Goal: Task Accomplishment & Management: Complete application form

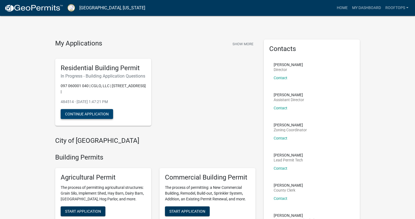
click at [91, 119] on button "Continue Application" at bounding box center [87, 114] width 52 height 10
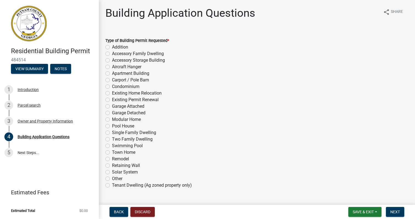
click at [112, 132] on label "Single Family Dwelling" at bounding box center [134, 133] width 44 height 7
click at [112, 132] on input "Single Family Dwelling" at bounding box center [114, 132] width 4 height 4
radio input "true"
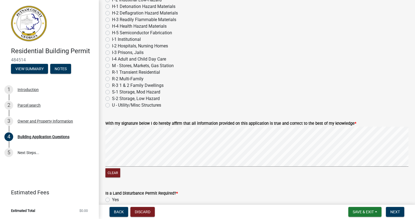
scroll to position [2346, 0]
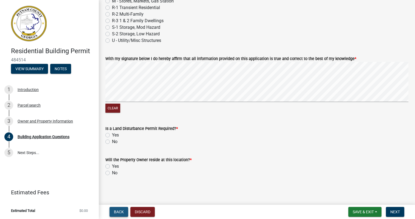
click at [118, 210] on span "Back" at bounding box center [119, 212] width 10 height 4
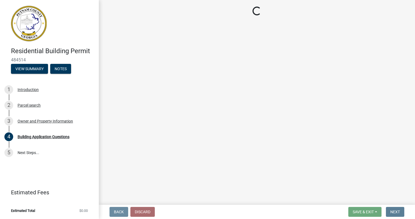
scroll to position [0, 0]
select select "0688c8c3-ca83-4764-a677-531fbc17e6cb"
select select "baca39b5-529a-4592-b8f9-0b9bae35b1c2"
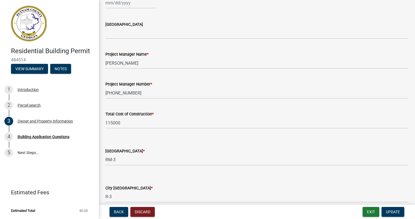
scroll to position [930, 0]
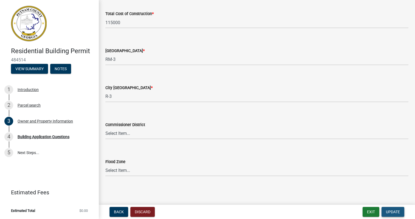
click at [390, 211] on span "Update" at bounding box center [393, 212] width 14 height 4
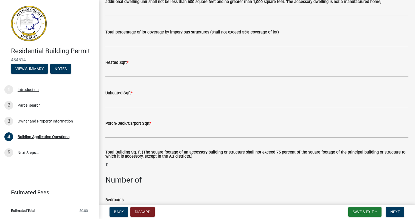
scroll to position [332, 0]
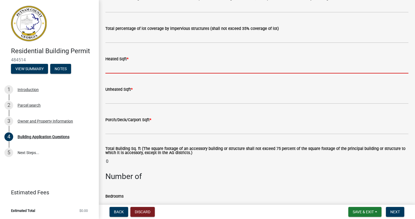
click at [121, 71] on input "text" at bounding box center [256, 67] width 303 height 11
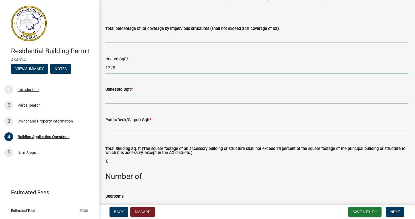
type input "1228"
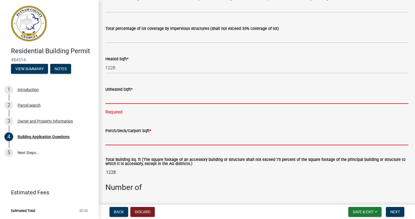
click at [120, 140] on input "text" at bounding box center [256, 139] width 303 height 11
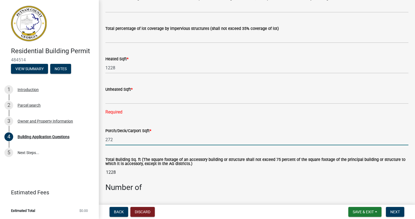
type input "272"
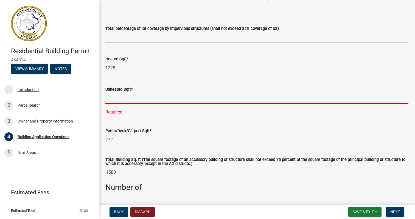
click at [110, 101] on input "text" at bounding box center [256, 98] width 303 height 11
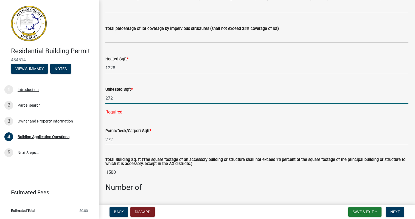
type input "272"
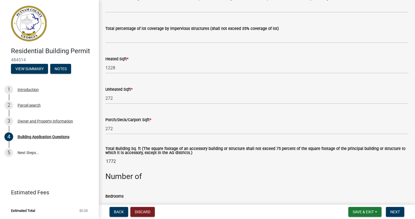
click at [172, 160] on input "1772" at bounding box center [256, 161] width 303 height 11
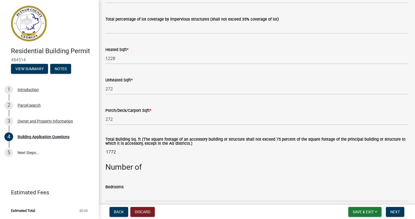
scroll to position [343, 0]
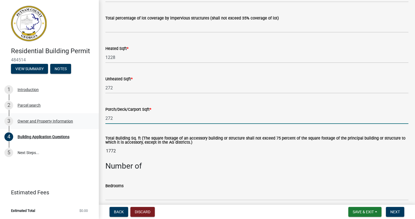
drag, startPoint x: 116, startPoint y: 119, endPoint x: 96, endPoint y: 119, distance: 19.5
click at [97, 119] on div "Residential Building Permit 484514 View Summary Notes 1 Introduction 2 Parcel s…" at bounding box center [207, 109] width 415 height 219
type input "87"
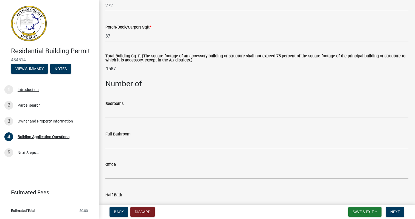
scroll to position [428, 0]
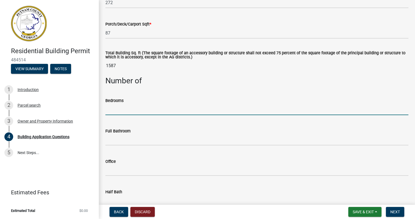
click at [127, 110] on input "text" at bounding box center [256, 109] width 303 height 11
type input "2"
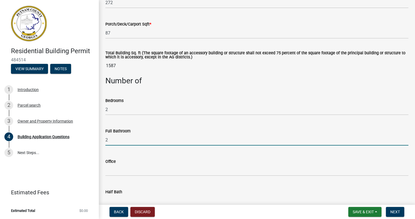
type input "2"
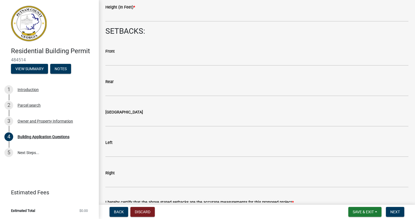
scroll to position [767, 0]
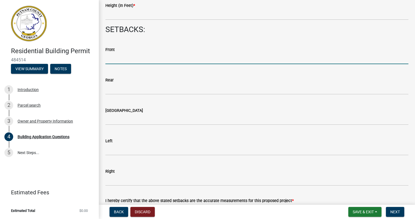
click at [135, 60] on input "text" at bounding box center [256, 58] width 303 height 11
type input "30"
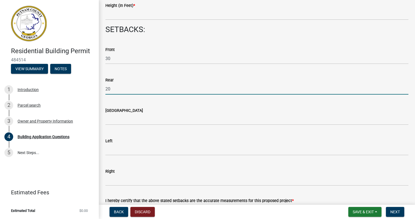
type input "20"
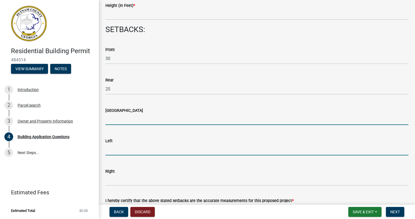
click at [121, 148] on input "text" at bounding box center [256, 149] width 303 height 11
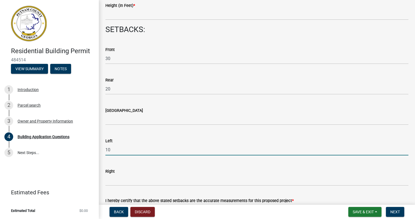
type input "10"
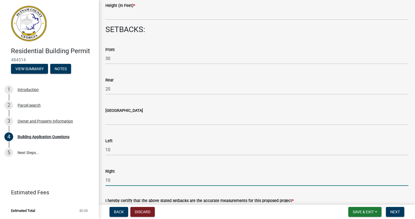
type input "10"
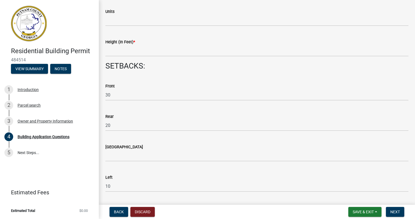
scroll to position [729, 0]
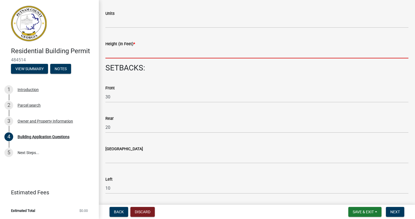
click at [125, 54] on input "text" at bounding box center [256, 52] width 303 height 11
type input "35"
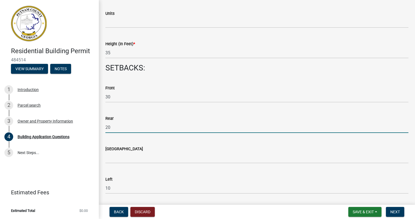
click at [185, 125] on input "20" at bounding box center [256, 127] width 303 height 11
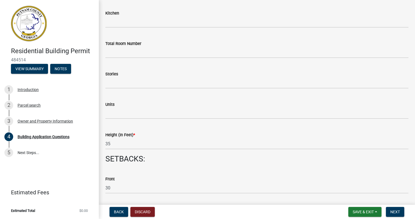
scroll to position [618, 0]
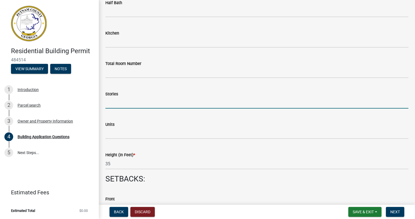
click at [116, 103] on input "text" at bounding box center [256, 103] width 303 height 11
type input "1"
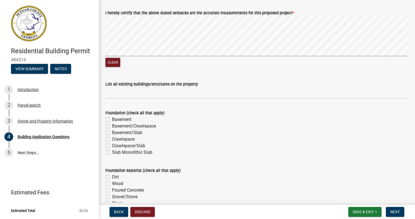
scroll to position [956, 0]
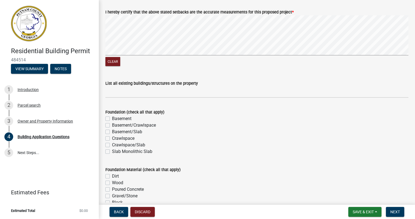
click at [112, 152] on label "Slab Monolithic Slab" at bounding box center [132, 152] width 40 height 7
click at [112, 152] on input "Slab Monolithic Slab" at bounding box center [114, 151] width 4 height 4
checkbox input "true"
checkbox input "false"
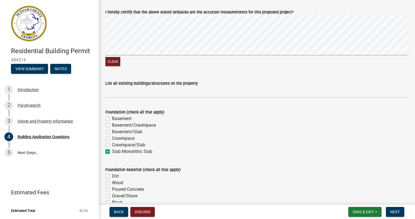
checkbox input "false"
checkbox input "true"
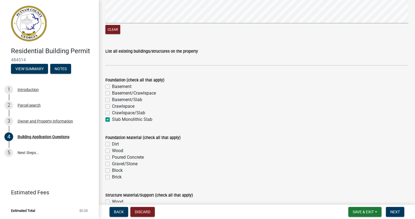
scroll to position [990, 0]
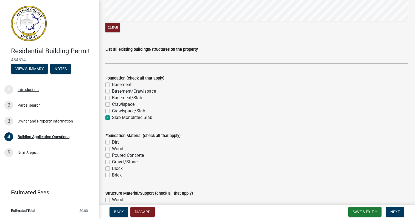
click at [112, 155] on label "Poured Concrete" at bounding box center [128, 155] width 32 height 7
click at [112, 155] on input "Poured Concrete" at bounding box center [114, 154] width 4 height 4
checkbox input "true"
checkbox input "false"
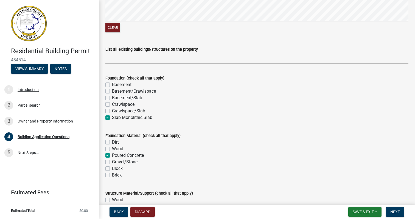
checkbox input "true"
checkbox input "false"
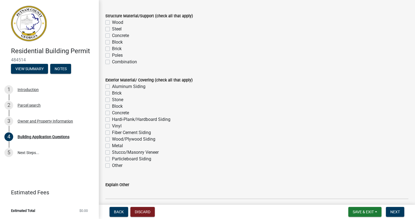
scroll to position [1169, 0]
click at [112, 132] on label "Fiber Cement Siding" at bounding box center [131, 132] width 39 height 7
click at [112, 132] on input "Fiber Cement Siding" at bounding box center [114, 131] width 4 height 4
checkbox input "true"
checkbox input "false"
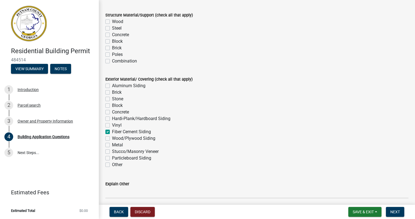
checkbox input "false"
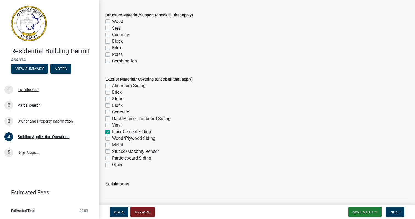
checkbox input "false"
checkbox input "true"
checkbox input "false"
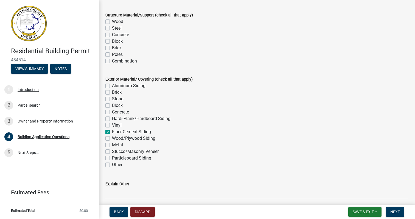
checkbox input "false"
click at [112, 119] on label "Hardi-Plank/Hardboard Siding" at bounding box center [141, 119] width 59 height 7
click at [112, 119] on input "Hardi-Plank/Hardboard Siding" at bounding box center [114, 118] width 4 height 4
checkbox input "true"
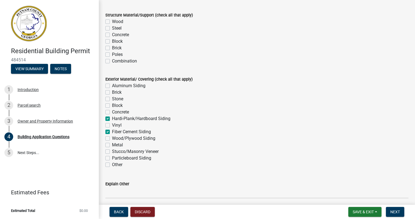
checkbox input "false"
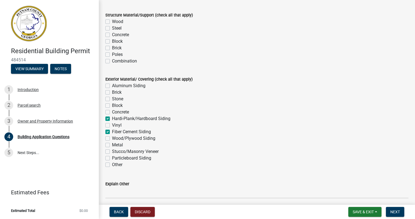
checkbox input "true"
checkbox input "false"
checkbox input "true"
checkbox input "false"
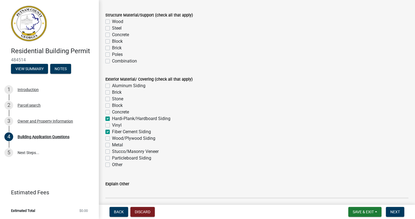
checkbox input "false"
click at [112, 92] on label "Brick" at bounding box center [117, 92] width 10 height 7
click at [112, 92] on input "Brick" at bounding box center [114, 91] width 4 height 4
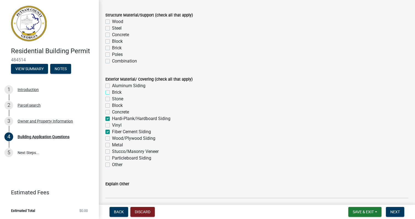
checkbox input "true"
checkbox input "false"
checkbox input "true"
checkbox input "false"
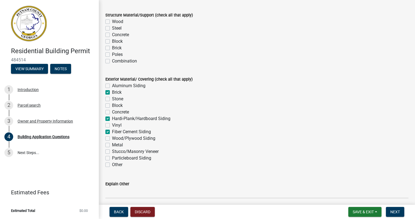
checkbox input "false"
checkbox input "true"
checkbox input "false"
checkbox input "true"
checkbox input "false"
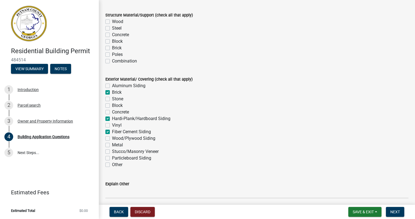
checkbox input "false"
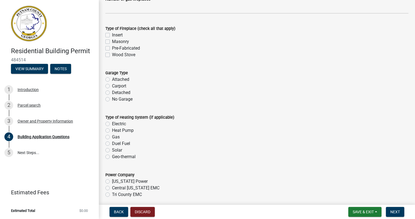
scroll to position [1606, 0]
click at [112, 78] on label "Attached" at bounding box center [120, 79] width 17 height 7
click at [112, 78] on input "Attached" at bounding box center [114, 78] width 4 height 4
radio input "true"
click at [112, 135] on label "Gas" at bounding box center [116, 137] width 8 height 7
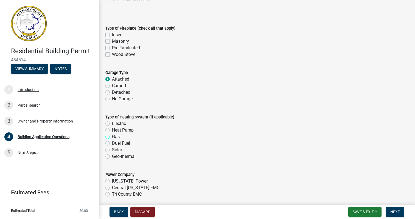
click at [112, 135] on input "Gas" at bounding box center [114, 136] width 4 height 4
radio input "true"
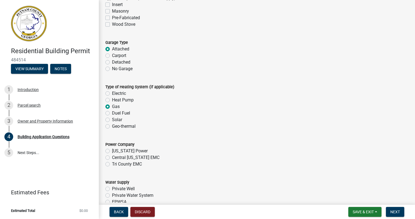
scroll to position [1641, 0]
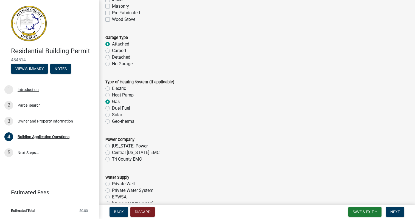
click at [112, 159] on label "Tri County EMC" at bounding box center [127, 159] width 30 height 7
click at [112, 159] on input "Tri County EMC" at bounding box center [114, 158] width 4 height 4
radio input "true"
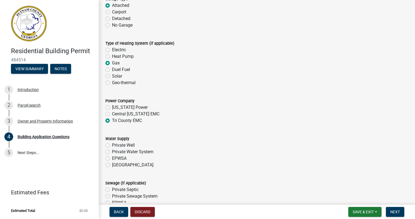
scroll to position [1680, 0]
click at [112, 165] on label "[GEOGRAPHIC_DATA]" at bounding box center [132, 165] width 41 height 7
click at [112, 165] on input "[GEOGRAPHIC_DATA]" at bounding box center [114, 164] width 4 height 4
radio input "true"
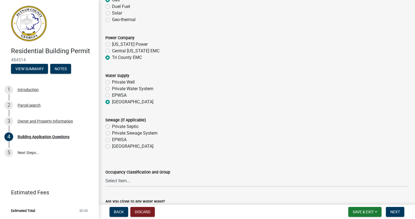
scroll to position [1744, 0]
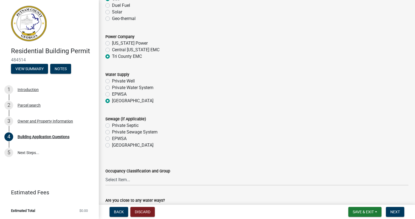
click at [112, 145] on label "[GEOGRAPHIC_DATA]" at bounding box center [132, 145] width 41 height 7
click at [112, 145] on input "[GEOGRAPHIC_DATA]" at bounding box center [114, 144] width 4 height 4
radio input "true"
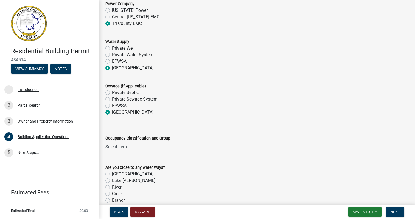
scroll to position [1780, 0]
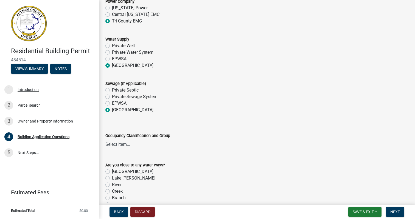
click at [126, 145] on select "Select Item... A-1 A-2 A-3 A-4 A-5 B M E F-1 F-2 R-1 R-2 R-3 R-4 H-1 H-2 H-4 H-…" at bounding box center [256, 144] width 303 height 11
click at [105, 139] on select "Select Item... A-1 A-2 A-3 A-4 A-5 B M E F-1 F-2 R-1 R-2 R-3 R-4 H-1 H-2 H-4 H-…" at bounding box center [256, 144] width 303 height 11
select select "2ec94193-6885-4dbb-8fbc-a6ee81e417fe"
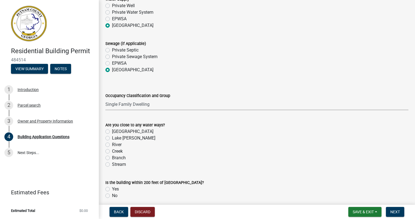
scroll to position [1828, 0]
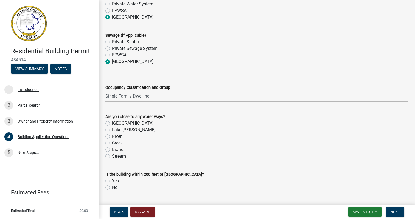
click at [112, 187] on label "No" at bounding box center [114, 188] width 5 height 7
click at [112, 187] on input "No" at bounding box center [114, 187] width 4 height 4
radio input "true"
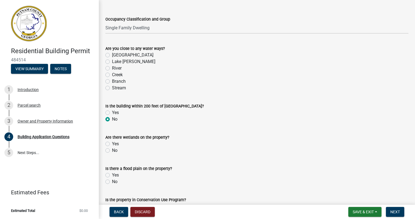
scroll to position [1897, 0]
click at [112, 149] on label "No" at bounding box center [114, 150] width 5 height 7
click at [112, 149] on input "No" at bounding box center [114, 149] width 4 height 4
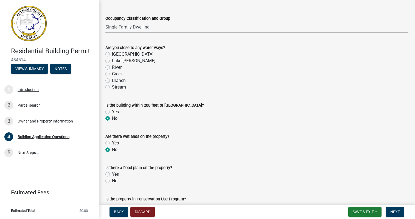
radio input "true"
click at [112, 183] on label "No" at bounding box center [114, 181] width 5 height 7
click at [112, 182] on input "No" at bounding box center [114, 180] width 4 height 4
radio input "true"
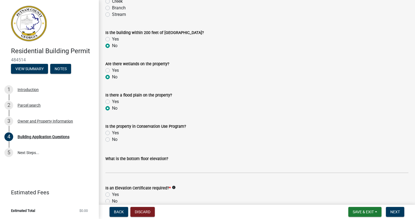
scroll to position [1973, 0]
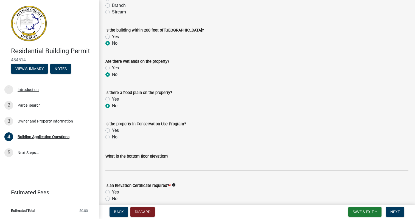
click at [112, 136] on label "No" at bounding box center [114, 137] width 5 height 7
click at [112, 136] on input "No" at bounding box center [114, 136] width 4 height 4
radio input "true"
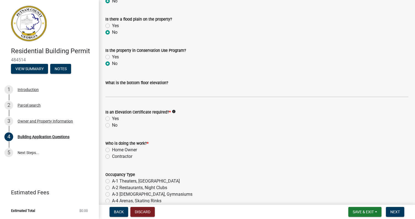
scroll to position [2047, 0]
click at [173, 110] on icon "info" at bounding box center [174, 111] width 4 height 4
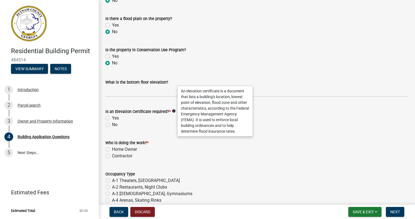
click at [112, 124] on label "No" at bounding box center [114, 125] width 5 height 7
click at [112, 124] on input "No" at bounding box center [114, 124] width 4 height 4
radio input "true"
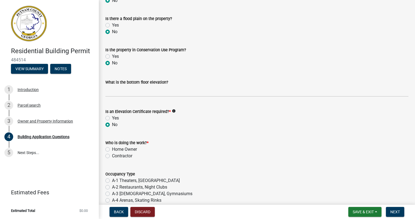
click at [112, 155] on label "Contractor" at bounding box center [122, 156] width 20 height 7
click at [112, 155] on input "Contractor" at bounding box center [114, 155] width 4 height 4
radio input "true"
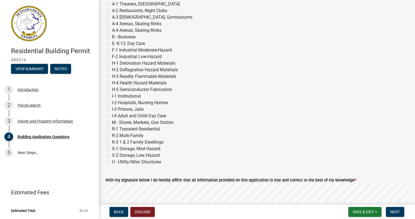
scroll to position [2225, 0]
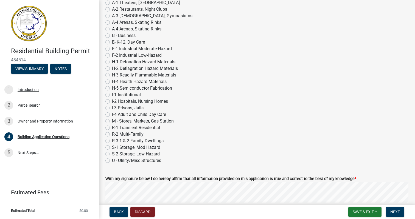
click at [112, 140] on label "R-3 1 & 2 Family Dwellings" at bounding box center [138, 141] width 52 height 7
click at [112, 140] on input "R-3 1 & 2 Family Dwellings" at bounding box center [114, 140] width 4 height 4
radio input "true"
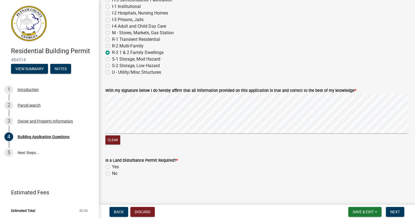
scroll to position [2314, 0]
click at [112, 173] on label "No" at bounding box center [114, 173] width 5 height 7
click at [112, 173] on input "No" at bounding box center [114, 172] width 4 height 4
radio input "true"
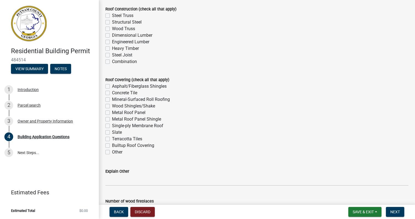
scroll to position [1381, 0]
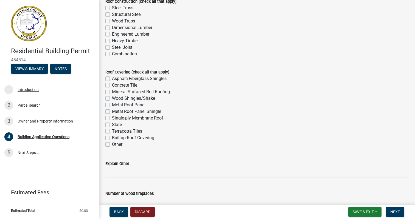
click at [112, 77] on label "Asphalt/Fiberglass Shingles" at bounding box center [139, 79] width 55 height 7
click at [112, 77] on input "Asphalt/Fiberglass Shingles" at bounding box center [114, 78] width 4 height 4
checkbox input "true"
checkbox input "false"
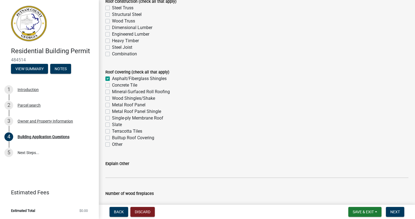
checkbox input "false"
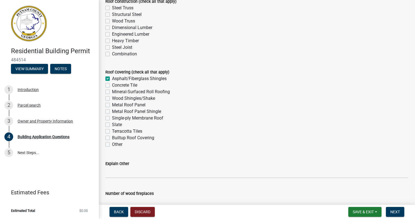
checkbox input "false"
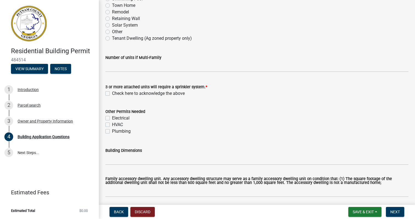
scroll to position [147, 0]
click at [112, 94] on label "Check here to acknowledge the above" at bounding box center [148, 94] width 73 height 7
click at [112, 94] on input "Check here to acknowledge the above" at bounding box center [114, 93] width 4 height 4
checkbox input "true"
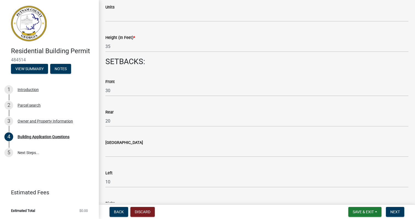
scroll to position [738, 0]
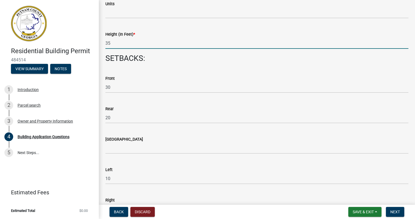
click at [106, 43] on input "35" at bounding box center [256, 43] width 303 height 11
click at [163, 67] on wm-data-entity-input "SETBACKS:" at bounding box center [256, 61] width 303 height 14
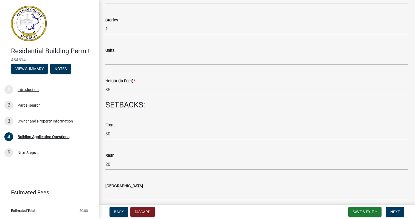
scroll to position [687, 0]
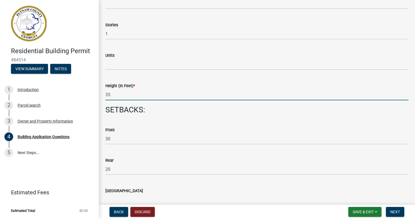
click at [108, 96] on input "35" at bounding box center [256, 94] width 303 height 11
click at [204, 103] on wm-data-entity-input "Height (In Feet) * 25" at bounding box center [256, 90] width 303 height 30
drag, startPoint x: 111, startPoint y: 96, endPoint x: 105, endPoint y: 96, distance: 6.0
click at [105, 96] on div "Height (In Feet) * 25" at bounding box center [257, 88] width 312 height 26
type input "30"
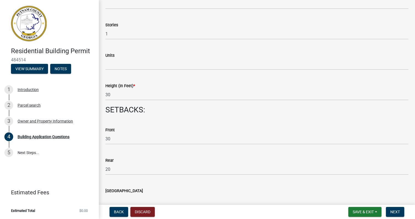
click at [204, 89] on div "Height (In Feet) *" at bounding box center [256, 86] width 303 height 7
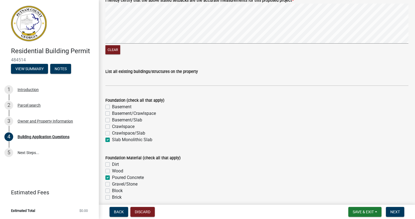
scroll to position [962, 0]
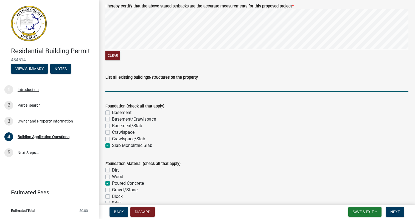
click at [122, 86] on input "List all existing buildings/structures on the property" at bounding box center [256, 86] width 303 height 11
type input "None"
click at [248, 150] on wm-data-entity-input "Foundation (check all that apply) Basement Basement/Crawlspace Basement/Slab Cr…" at bounding box center [256, 125] width 303 height 58
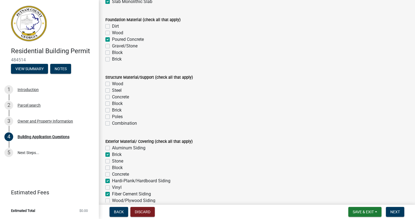
scroll to position [1117, 0]
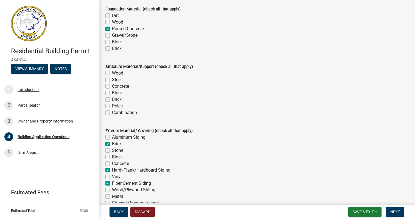
click at [112, 72] on label "Wood" at bounding box center [117, 73] width 11 height 7
click at [112, 72] on input "Wood" at bounding box center [114, 72] width 4 height 4
checkbox input "true"
checkbox input "false"
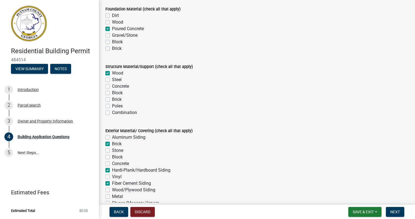
checkbox input "false"
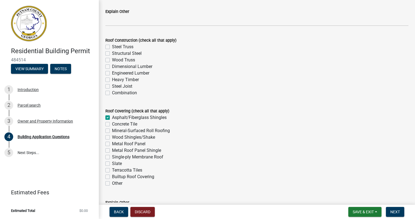
scroll to position [1342, 0]
click at [112, 65] on label "Dimensional Lumber" at bounding box center [132, 66] width 40 height 7
click at [112, 65] on input "Dimensional Lumber" at bounding box center [114, 65] width 4 height 4
checkbox input "true"
checkbox input "false"
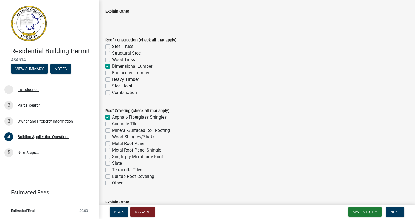
checkbox input "false"
checkbox input "true"
checkbox input "false"
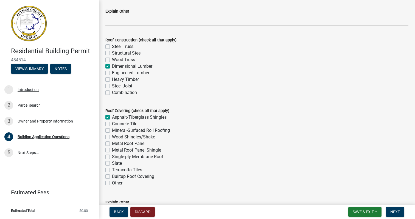
checkbox input "false"
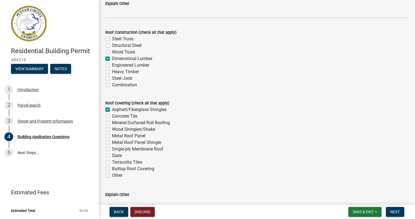
scroll to position [1350, 0]
click at [112, 66] on label "Engineered Lumber" at bounding box center [130, 65] width 37 height 7
click at [112, 65] on input "Engineered Lumber" at bounding box center [114, 64] width 4 height 4
checkbox input "true"
checkbox input "false"
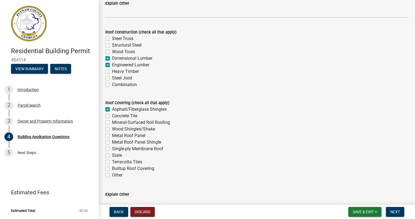
checkbox input "false"
checkbox input "true"
checkbox input "false"
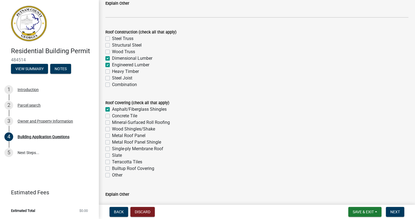
checkbox input "false"
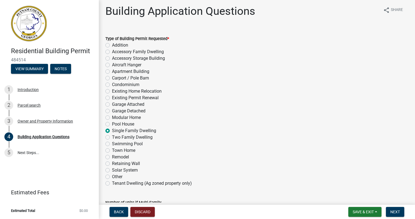
scroll to position [0, 0]
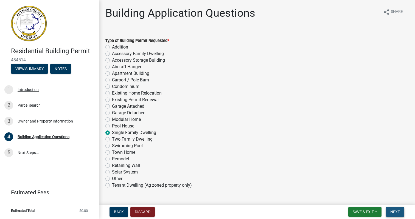
click at [393, 213] on span "Next" at bounding box center [396, 212] width 10 height 4
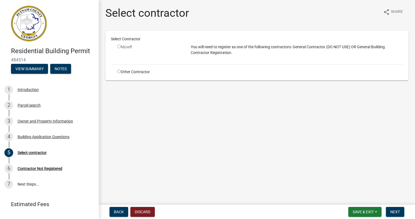
click at [119, 71] on input "radio" at bounding box center [119, 72] width 4 height 4
radio input "true"
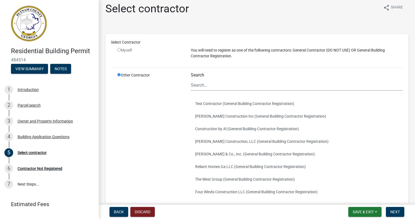
scroll to position [4, 0]
click at [203, 85] on input "Search" at bounding box center [297, 85] width 212 height 11
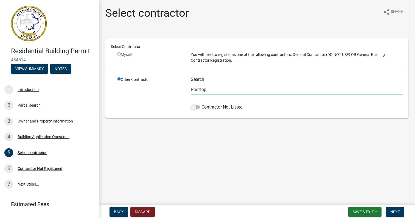
scroll to position [0, 0]
type input "R"
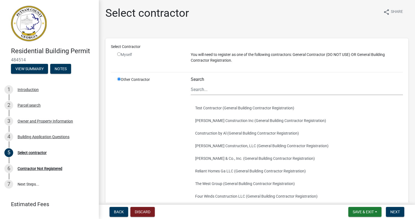
click at [118, 54] on input "radio" at bounding box center [119, 54] width 4 height 4
radio input "false"
radio input "true"
click at [118, 54] on input "radio" at bounding box center [119, 54] width 4 height 4
radio input "false"
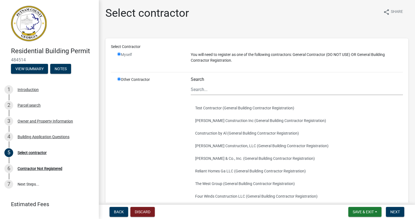
radio input "true"
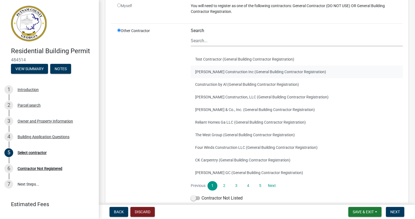
scroll to position [55, 0]
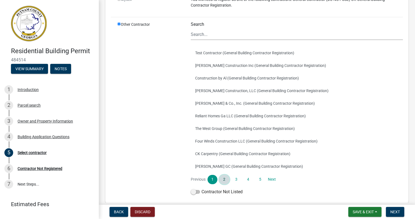
click at [227, 180] on link "2" at bounding box center [224, 179] width 10 height 9
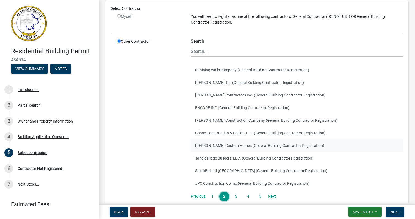
scroll to position [41, 0]
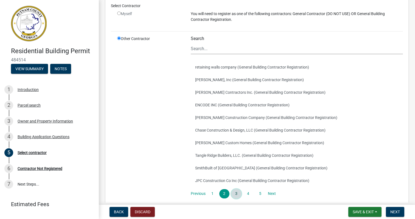
click at [238, 194] on link "3" at bounding box center [237, 194] width 10 height 9
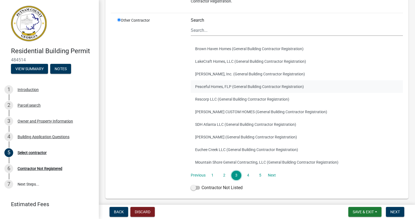
scroll to position [60, 0]
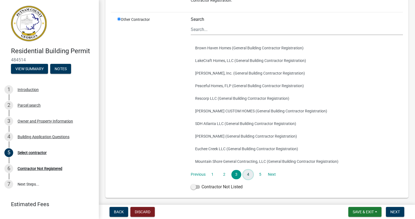
click at [250, 177] on link "4" at bounding box center [248, 174] width 10 height 9
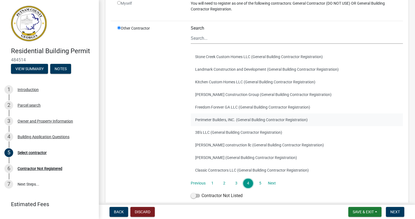
scroll to position [52, 0]
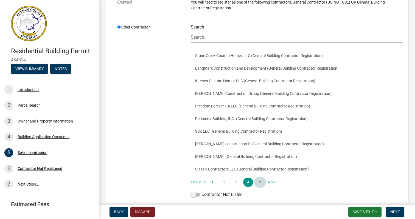
click at [259, 182] on link "5" at bounding box center [260, 182] width 10 height 9
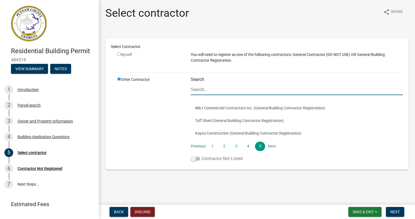
click at [195, 158] on span at bounding box center [195, 159] width 9 height 4
click at [202, 156] on input "Contractor Not Listed" at bounding box center [202, 156] width 0 height 0
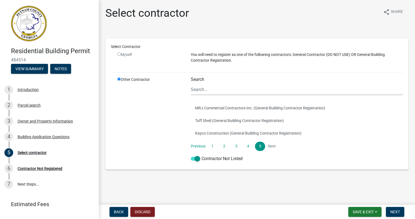
click at [171, 116] on div "Other Contractor" at bounding box center [150, 121] width 74 height 88
click at [388, 211] on button "Next" at bounding box center [395, 212] width 18 height 10
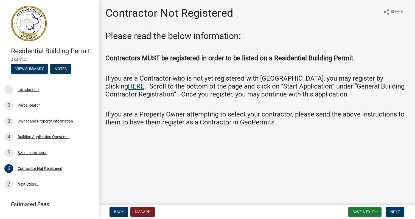
click at [144, 83] on link "HERE" at bounding box center [136, 87] width 16 height 8
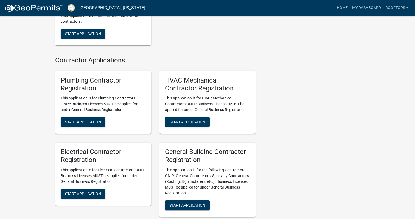
scroll to position [1173, 0]
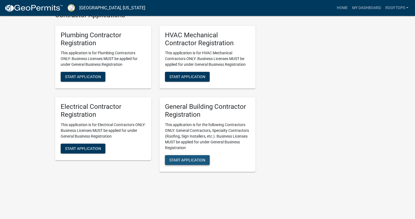
click at [186, 158] on button "Start Application" at bounding box center [187, 160] width 45 height 10
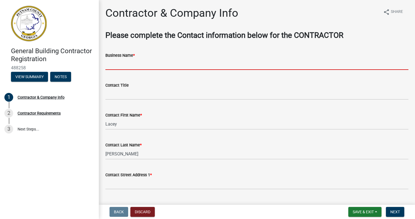
click at [111, 64] on input "Business Name *" at bounding box center [256, 64] width 303 height 11
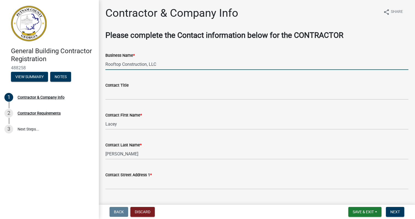
type input "Rooftop Construction, LLC"
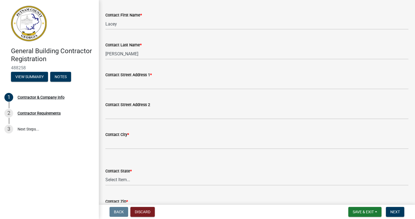
scroll to position [102, 0]
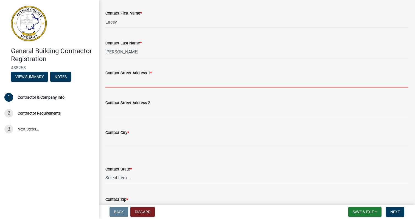
click at [119, 80] on input "Contact Street Address 1 *" at bounding box center [256, 81] width 303 height 11
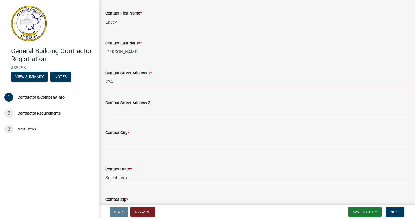
type input "[STREET_ADDRESS][PERSON_NAME][US_STATE]"
type input "30650"
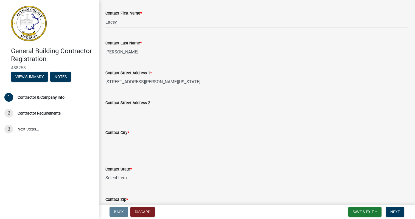
click at [120, 140] on input "Contact City *" at bounding box center [256, 141] width 303 height 11
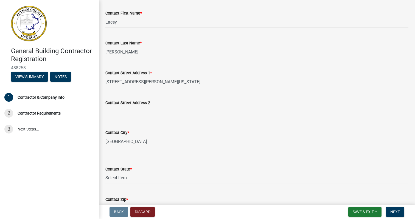
type input "[GEOGRAPHIC_DATA]"
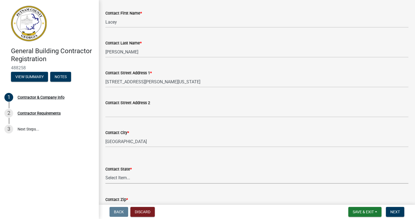
click at [125, 175] on select "Select Item... [US_STATE] [US_STATE] [US_STATE] [US_STATE] [US_STATE] [US_STATE…" at bounding box center [256, 178] width 303 height 11
select select "GA"
click at [105, 173] on select "Select Item... [US_STATE] [US_STATE] [US_STATE] [US_STATE] [US_STATE] [US_STATE…" at bounding box center [256, 178] width 303 height 11
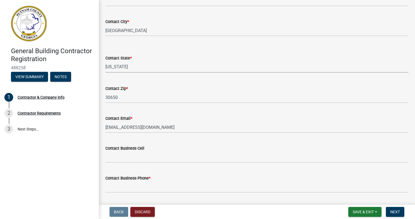
scroll to position [229, 0]
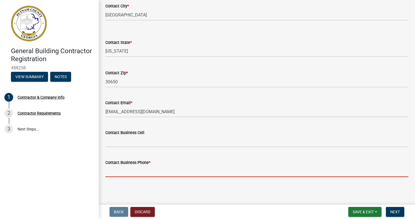
click at [123, 173] on input "Contact Business Phone *" at bounding box center [256, 171] width 303 height 11
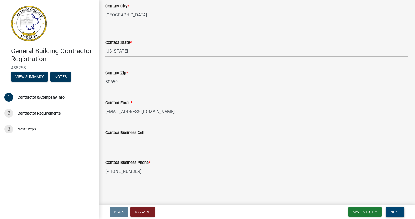
type input "[PHONE_NUMBER]"
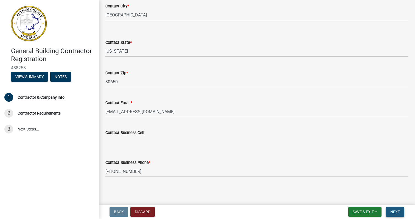
click at [394, 211] on span "Next" at bounding box center [396, 212] width 10 height 4
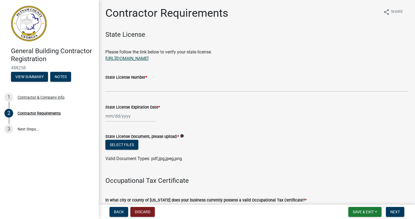
click at [149, 58] on link "[URL][DOMAIN_NAME]" at bounding box center [126, 58] width 43 height 5
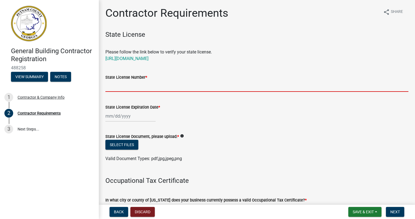
click at [125, 87] on input "State License Number *" at bounding box center [256, 86] width 303 height 11
paste input "GCCO009422"
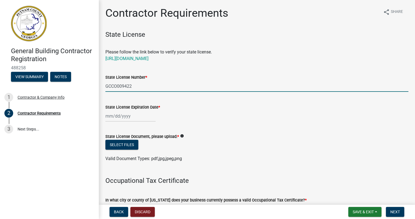
type input "GCCO009422"
click at [107, 115] on div at bounding box center [130, 116] width 50 height 11
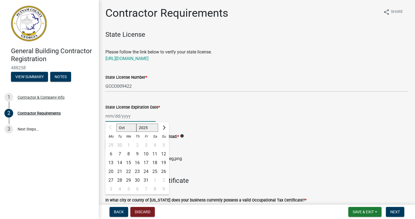
click at [105, 116] on input "State License Expiration Date *" at bounding box center [130, 116] width 50 height 11
type input "[DATE]"
click at [236, 98] on div "State License Expiration Date * 06/30/2026 Oct Nov Dec 2025 2026 2027 2028 2029…" at bounding box center [256, 109] width 303 height 26
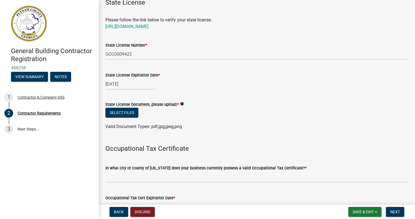
scroll to position [34, 0]
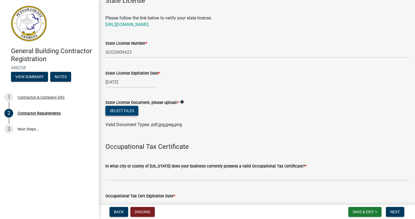
click at [128, 108] on button "Select files" at bounding box center [121, 111] width 33 height 10
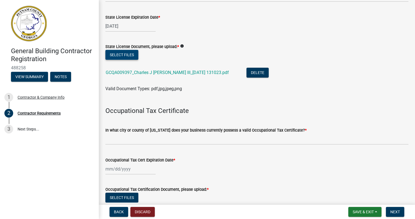
scroll to position [114, 0]
